Goal: Navigation & Orientation: Find specific page/section

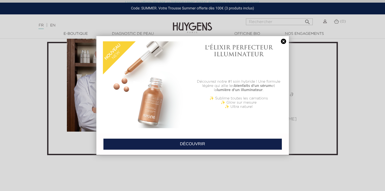
scroll to position [1582, 0]
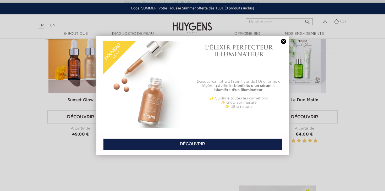
click at [283, 42] on link at bounding box center [283, 42] width 7 height 6
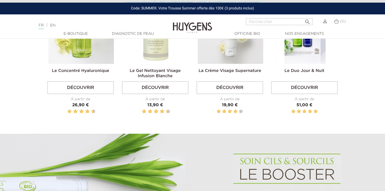
scroll to position [0, 0]
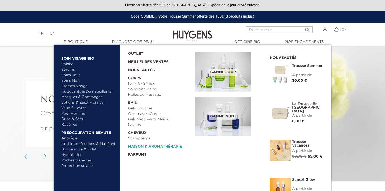
click at [150, 148] on link "  Maison & Aromathérapie" at bounding box center [159, 145] width 63 height 8
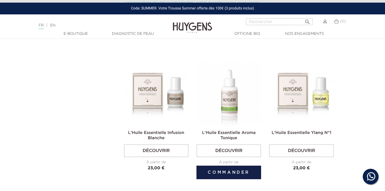
scroll to position [1320, 0]
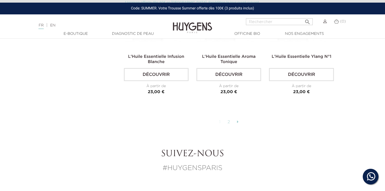
click at [230, 122] on link "2" at bounding box center [229, 122] width 8 height 9
click at [238, 120] on icon at bounding box center [238, 122] width 2 height 4
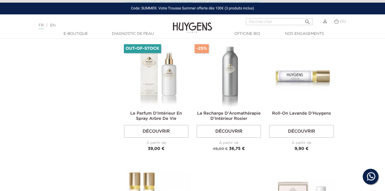
scroll to position [520, 0]
